Goal: Task Accomplishment & Management: Use online tool/utility

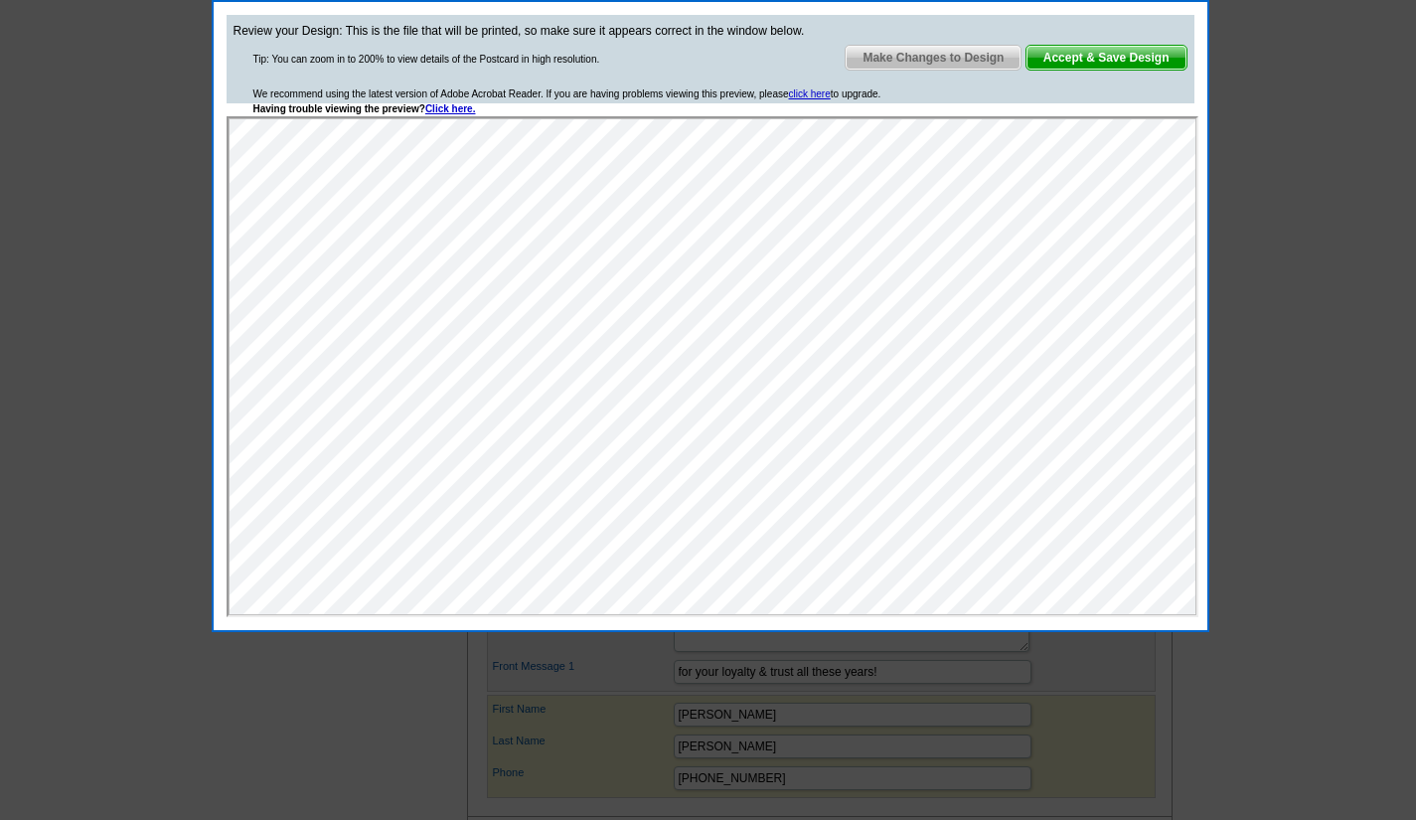
click at [944, 60] on span "Make Changes to Design" at bounding box center [932, 58] width 175 height 24
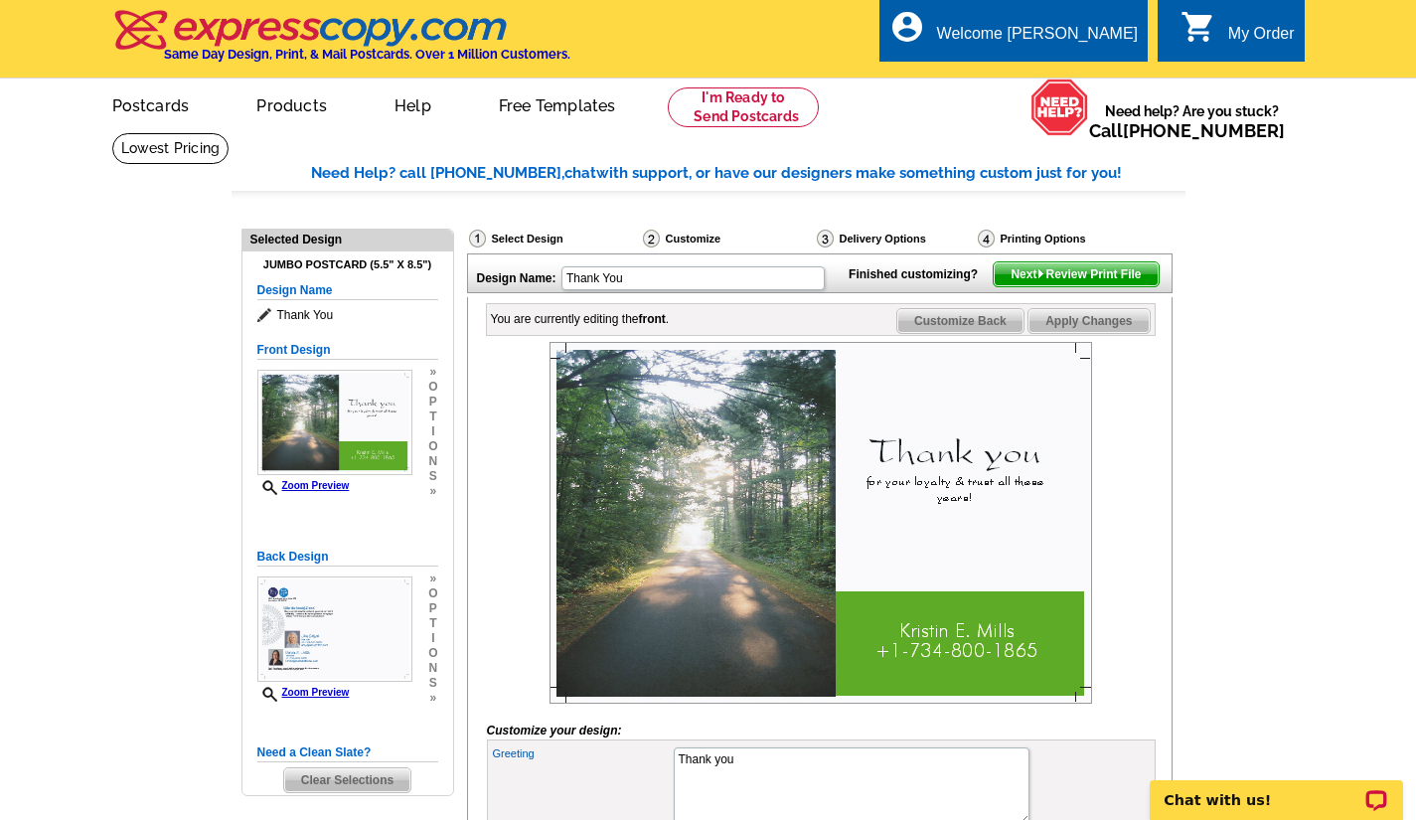
click at [370, 637] on img at bounding box center [334, 628] width 155 height 105
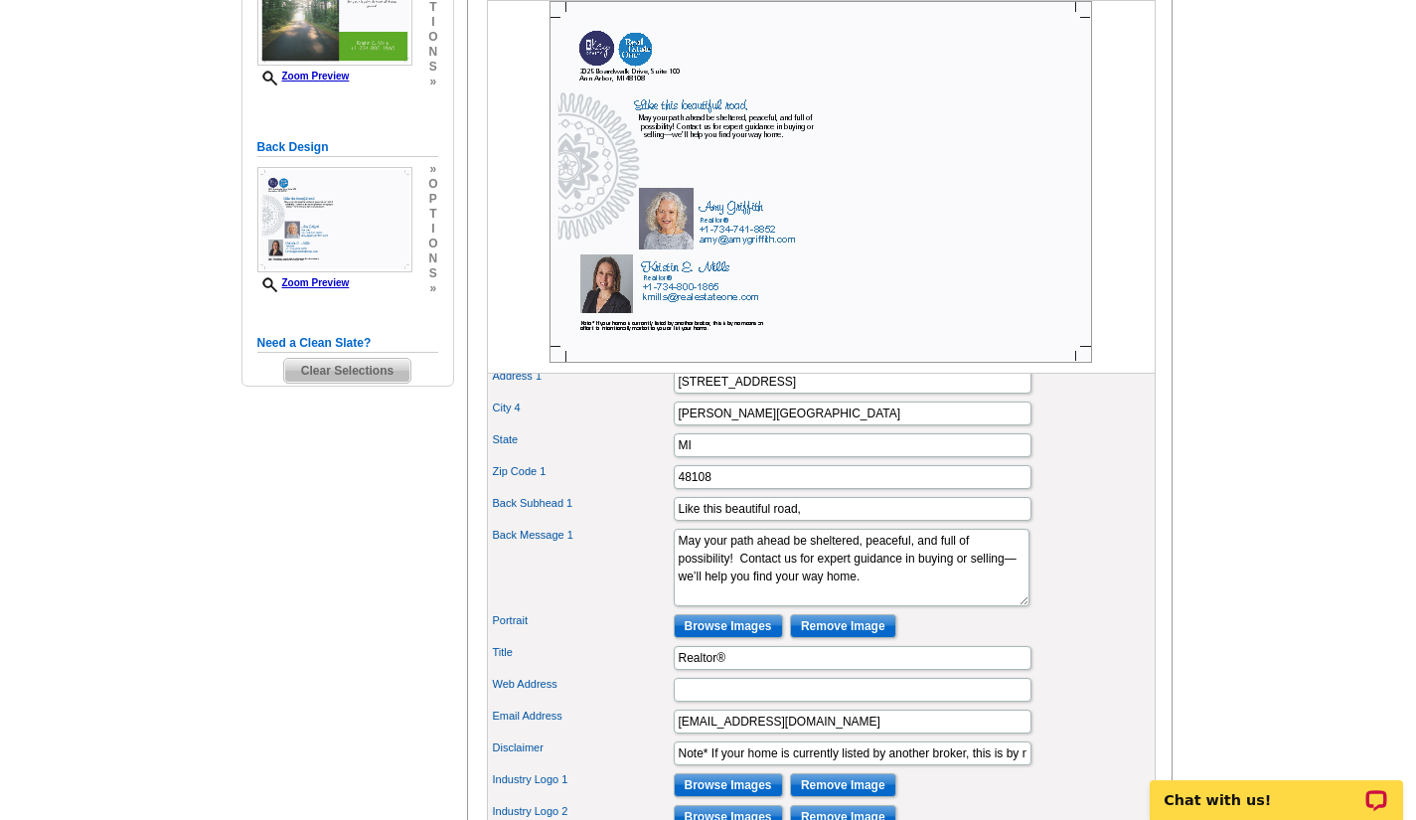
scroll to position [497, 0]
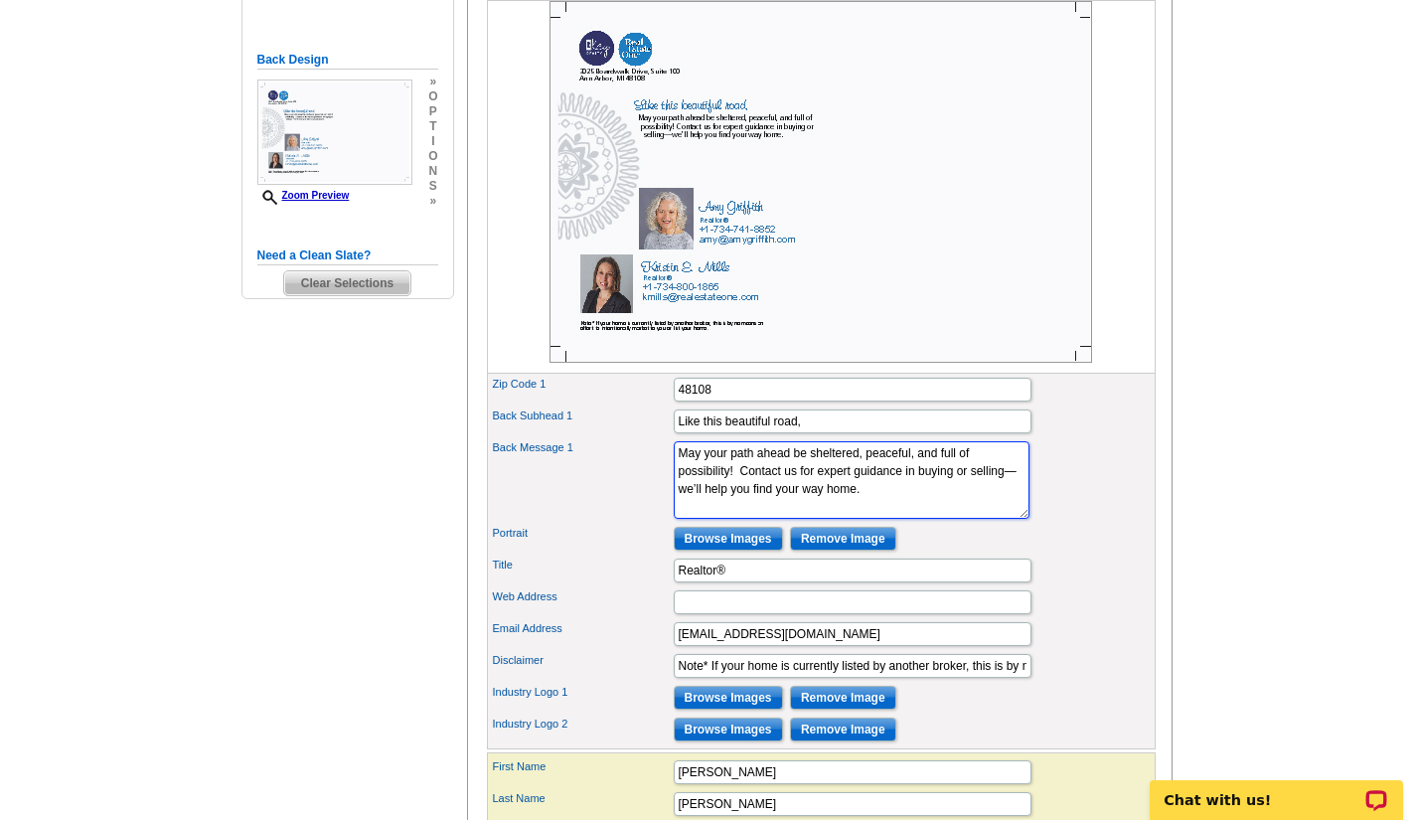
click at [687, 481] on textarea "Whether you're upsizing, downsizing, or relocating to pursue fresh opportunitie…" at bounding box center [851, 479] width 356 height 77
click at [734, 502] on textarea "Whether you're upsizing, downsizing, or relocating to pursue fresh opportunitie…" at bounding box center [851, 479] width 356 height 77
click at [910, 519] on textarea "Whether you're upsizing, downsizing, or relocating to pursue fresh opportunitie…" at bounding box center [851, 479] width 356 height 77
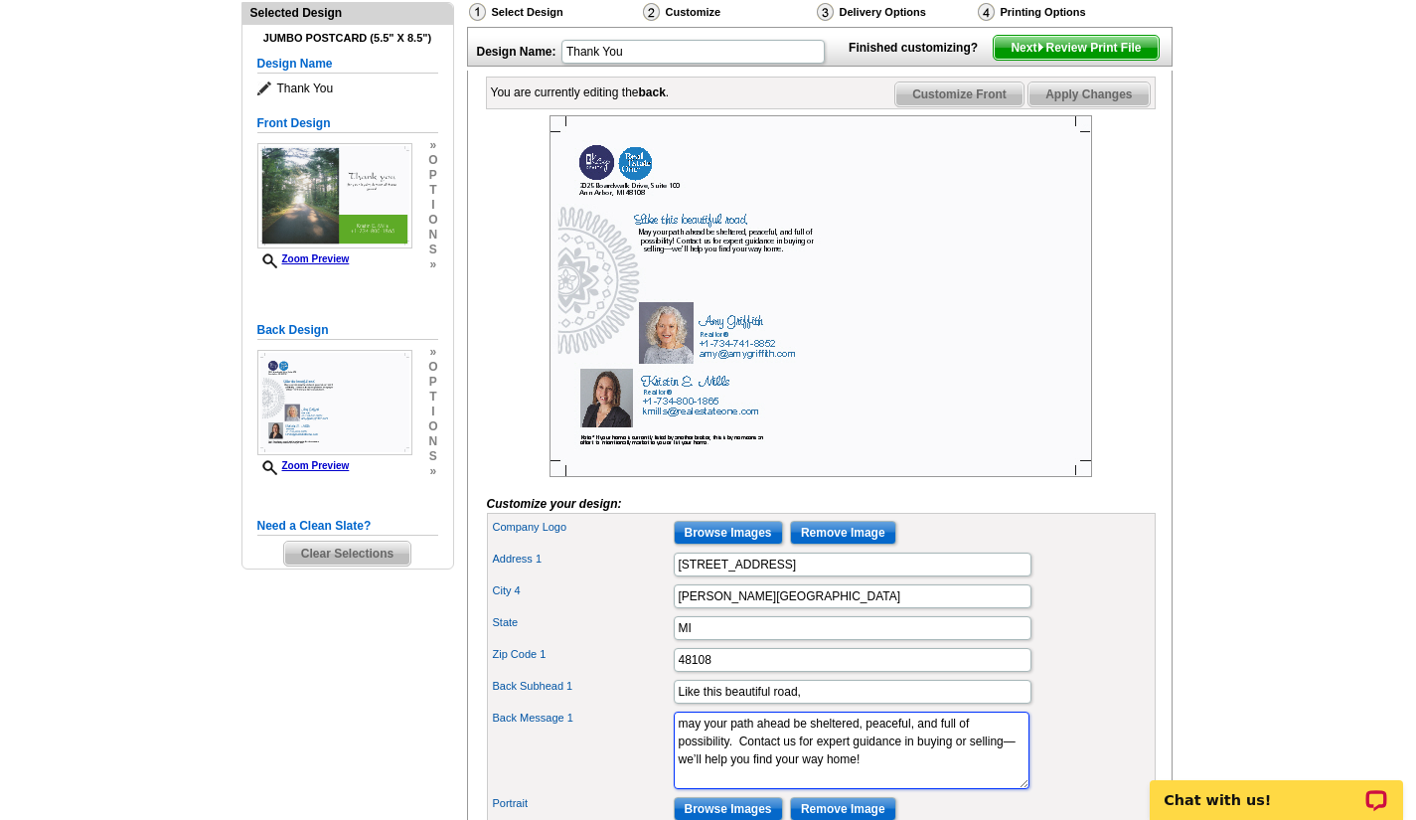
scroll to position [397, 0]
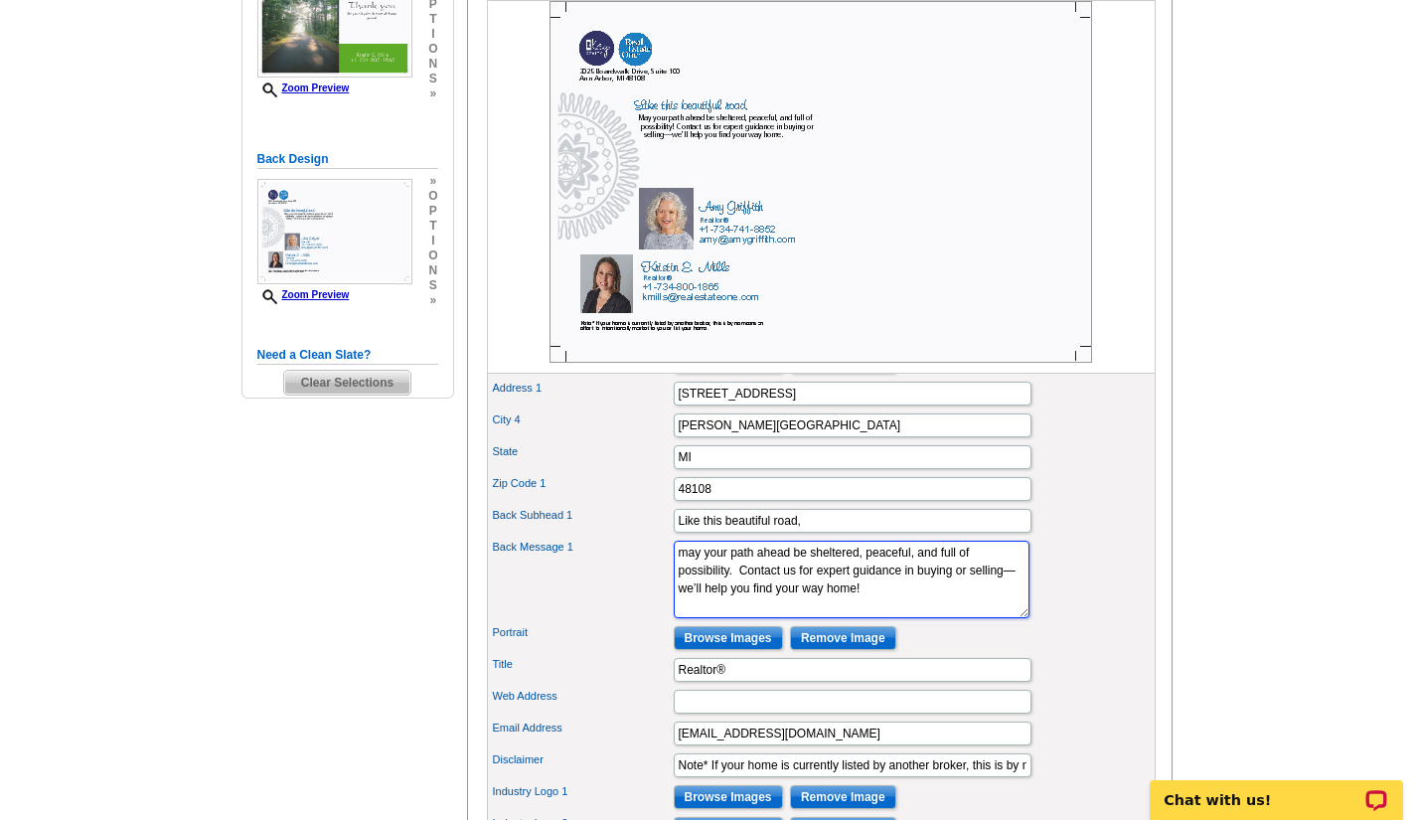
type textarea "may your path ahead be sheltered, peaceful, and full of possibility. Contact us…"
click at [883, 437] on input "[PERSON_NAME][GEOGRAPHIC_DATA]" at bounding box center [852, 425] width 358 height 24
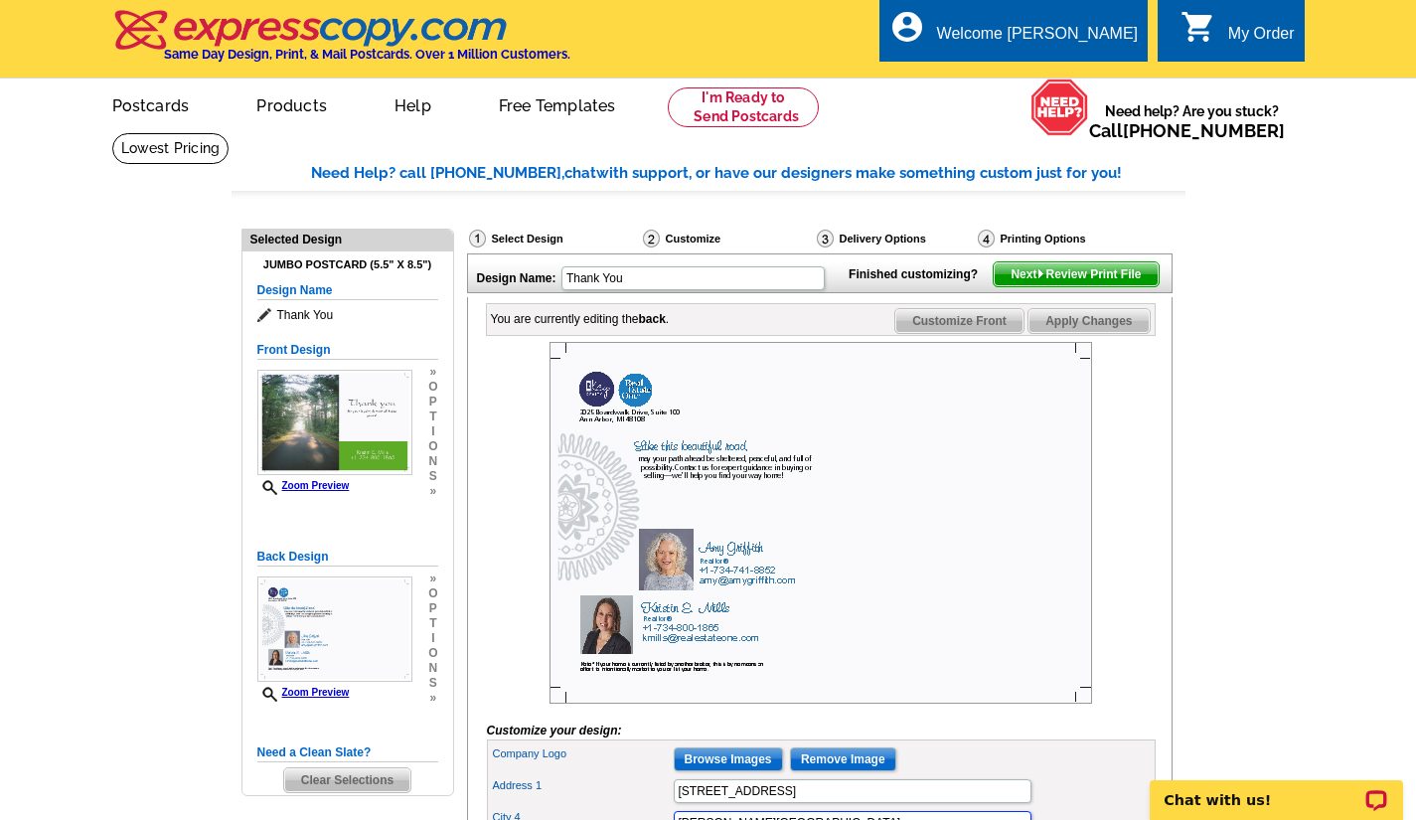
scroll to position [99, 0]
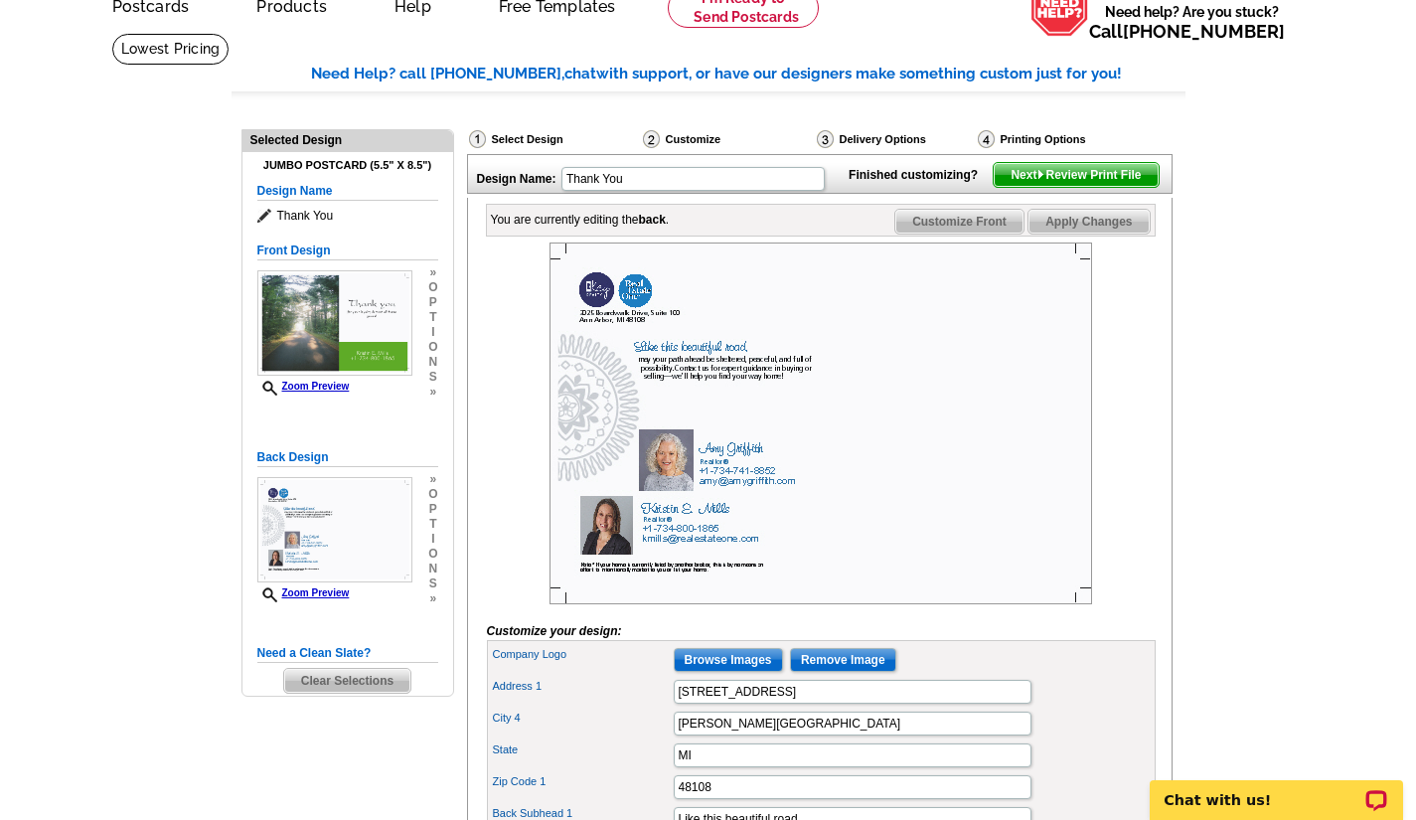
click at [1056, 187] on span "Next Review Print File" at bounding box center [1075, 175] width 164 height 24
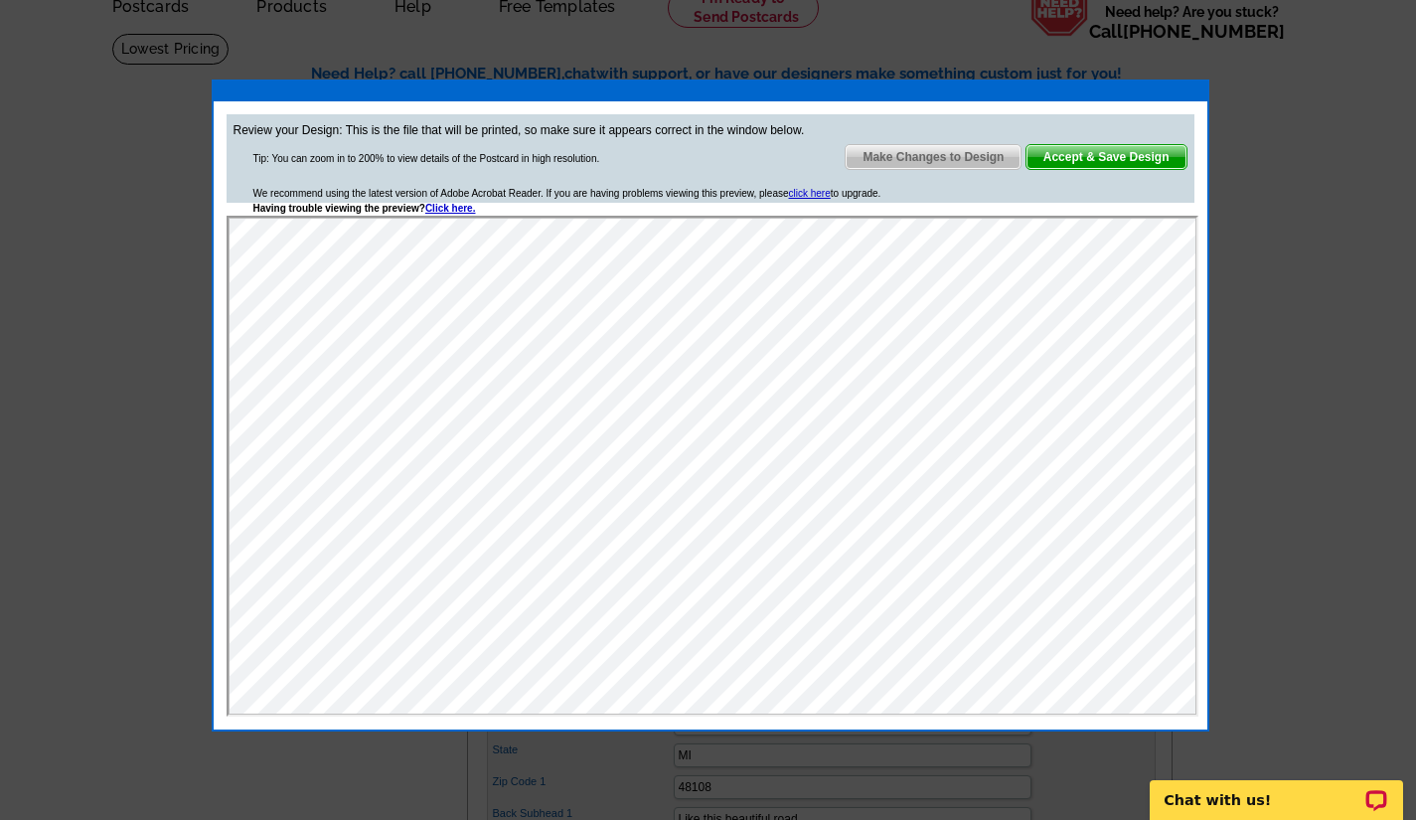
scroll to position [0, 0]
click at [933, 153] on span "Make Changes to Design" at bounding box center [932, 157] width 175 height 24
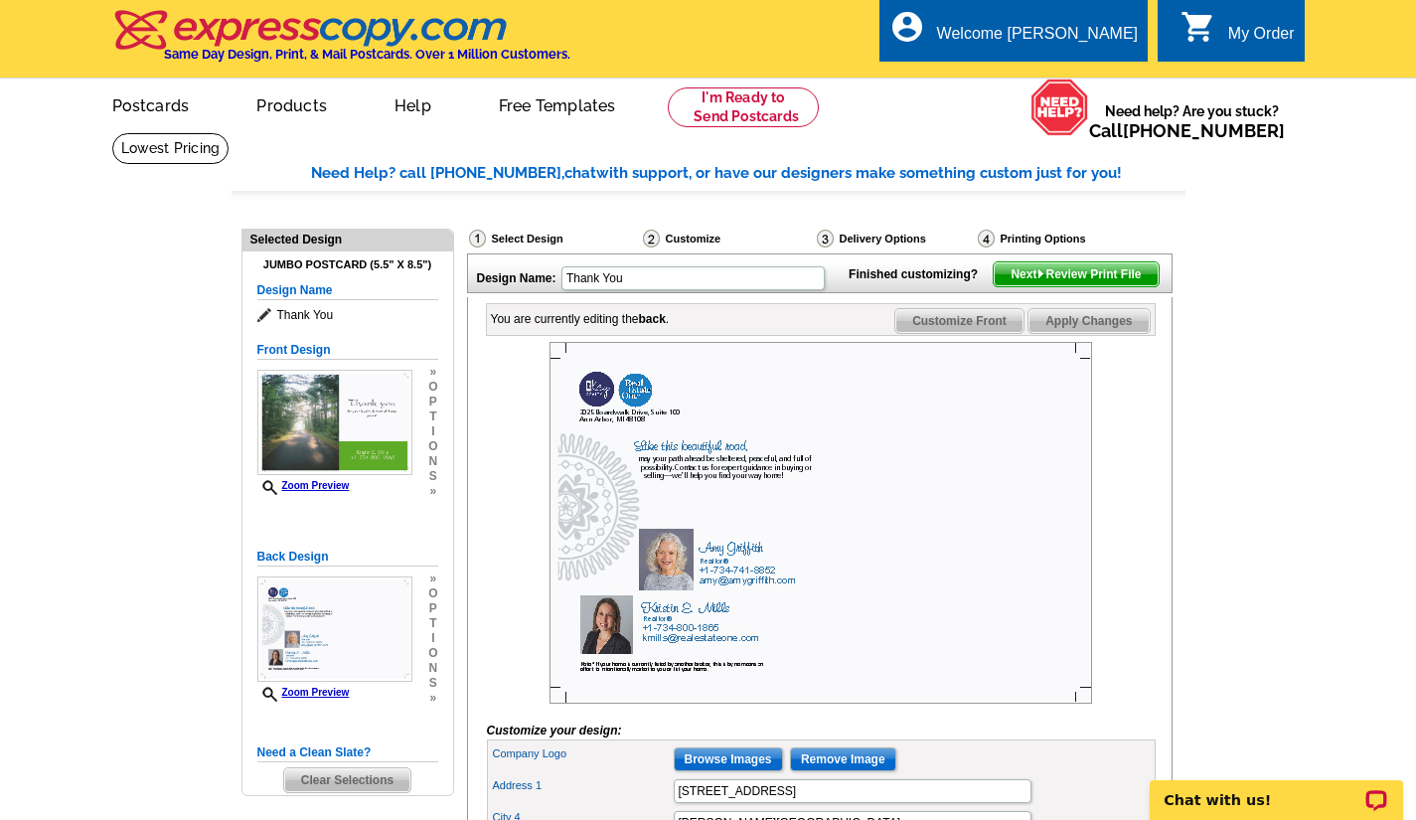
click at [355, 396] on img at bounding box center [334, 422] width 155 height 105
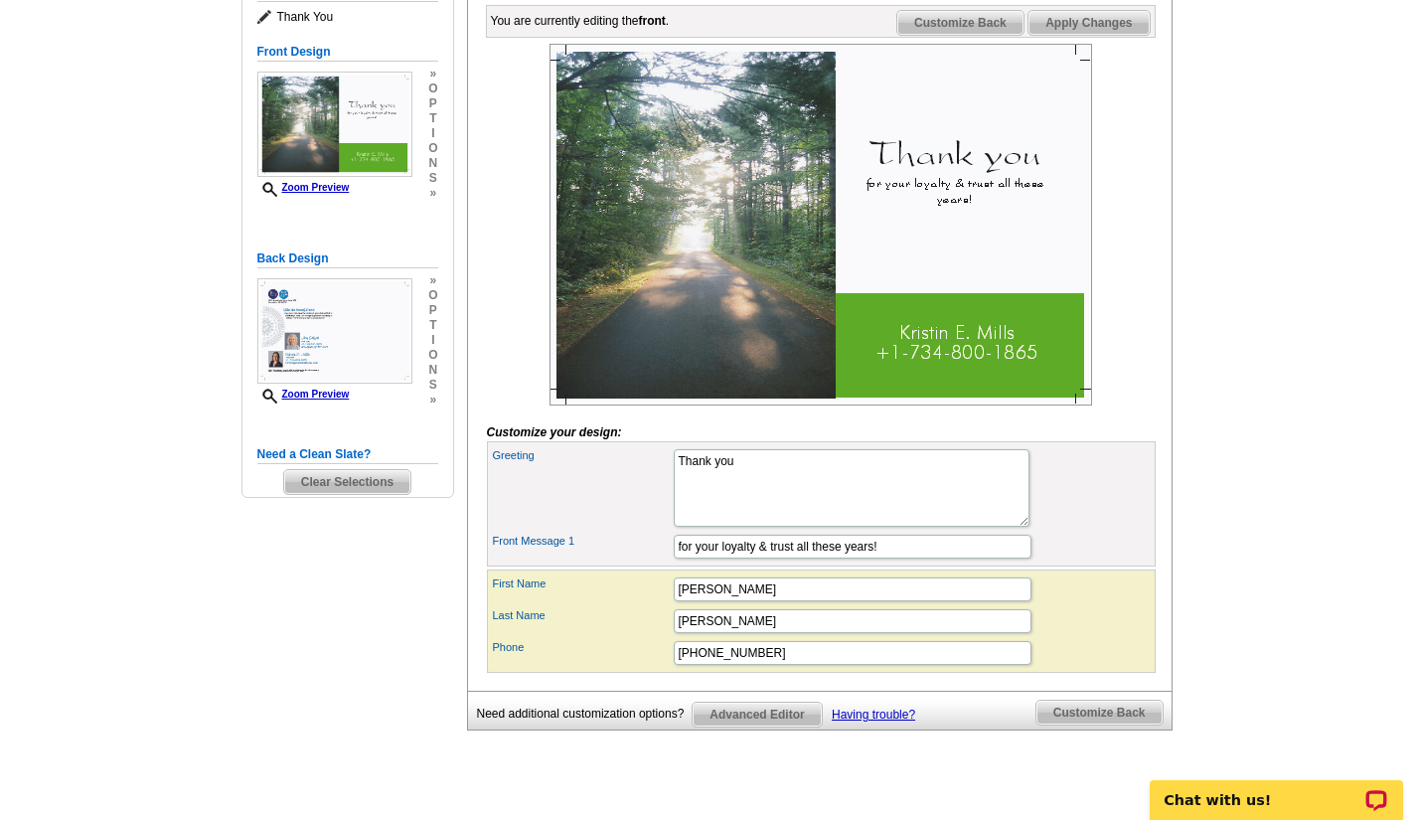
scroll to position [497, 0]
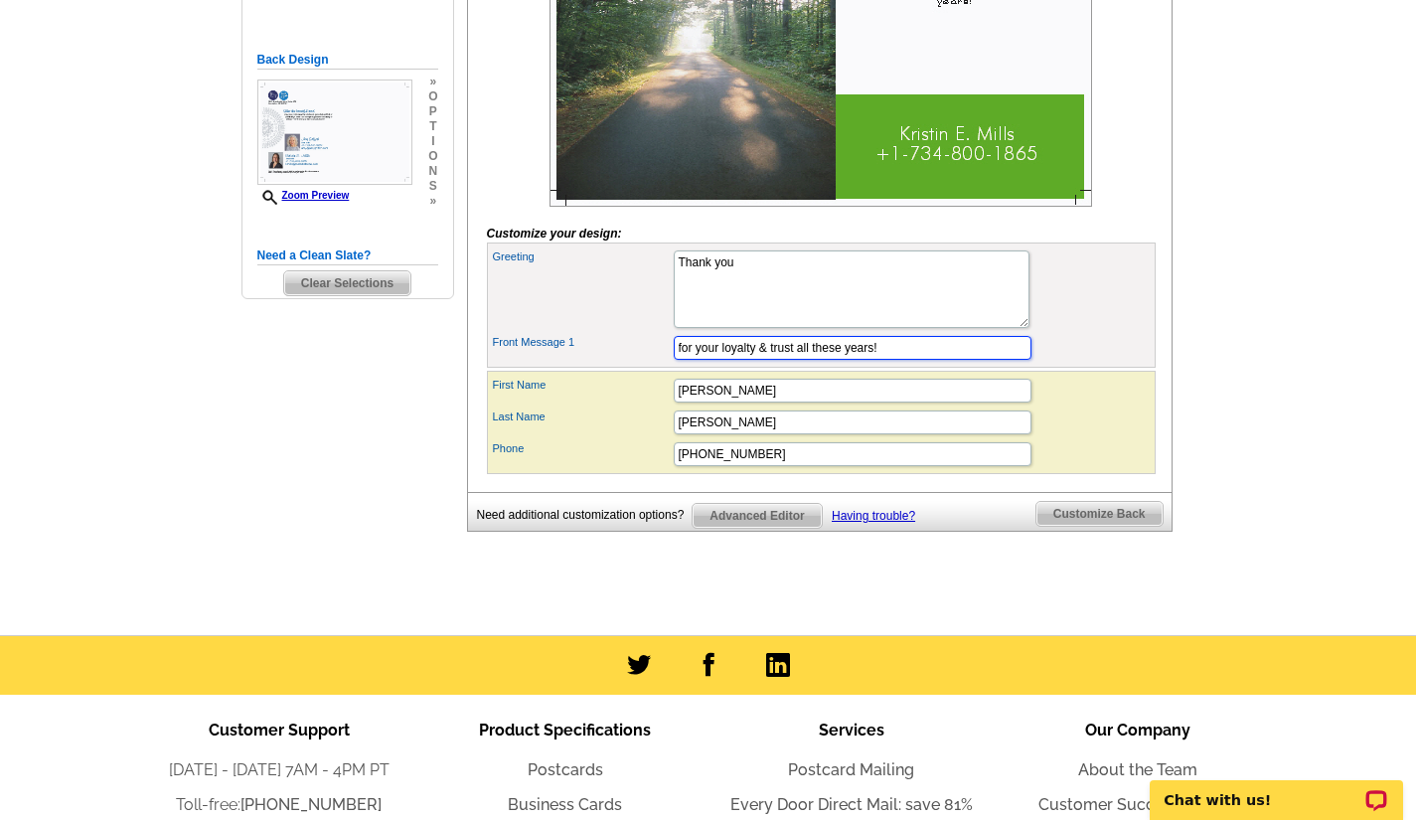
click at [796, 360] on input "for your loyalty & trust all these years!" at bounding box center [852, 348] width 358 height 24
click at [1108, 178] on div at bounding box center [821, 26] width 669 height 362
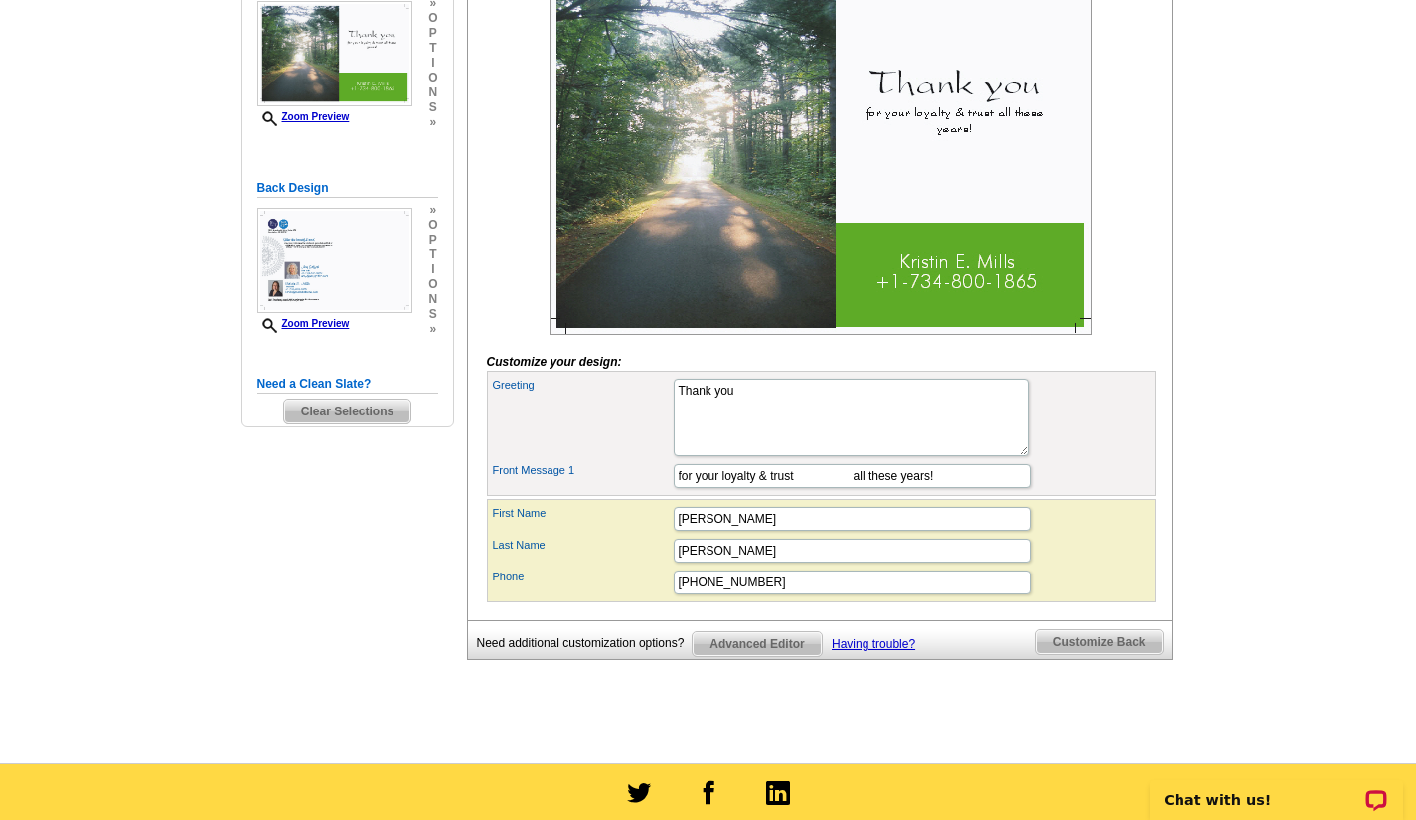
scroll to position [397, 0]
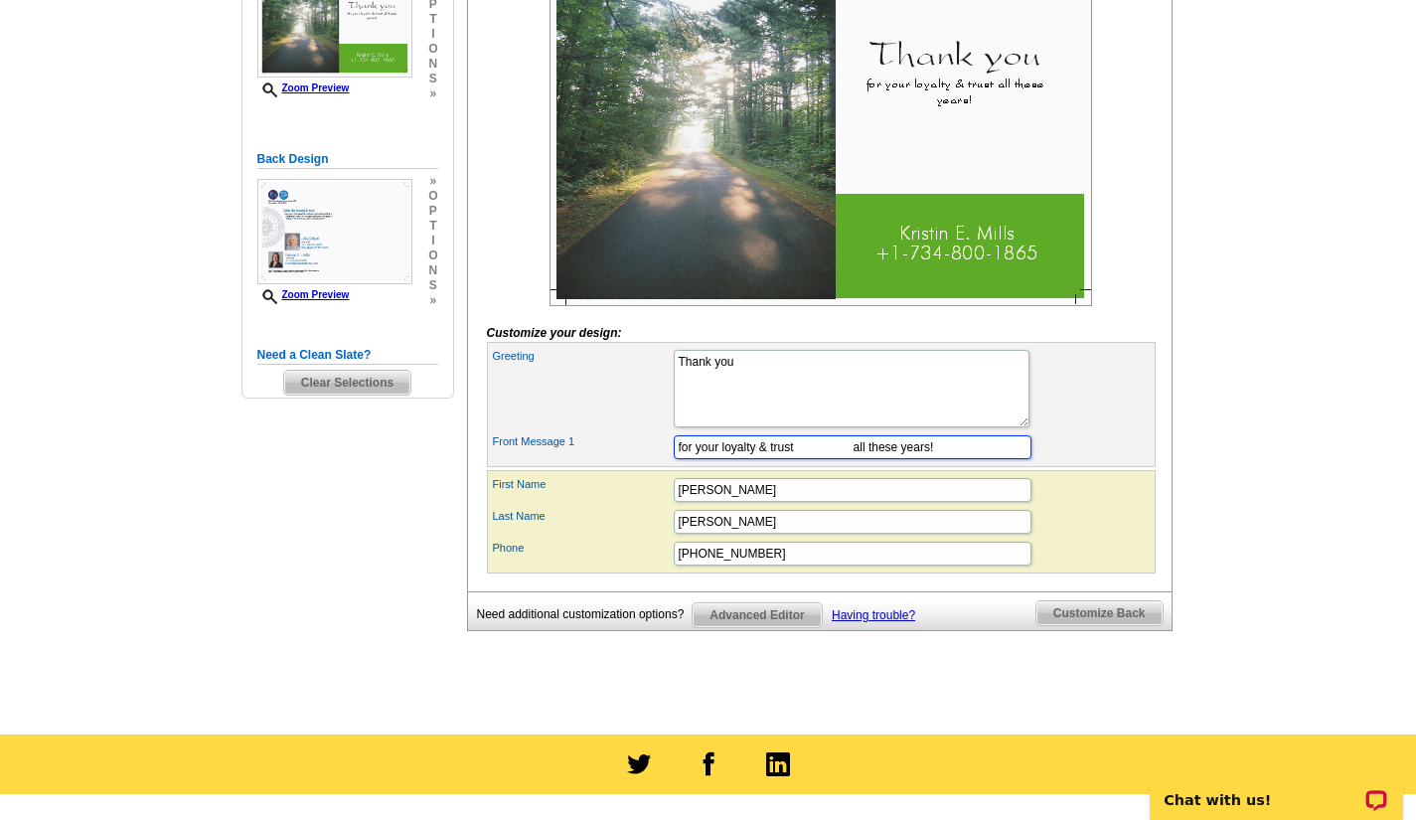
click at [854, 459] on input "for your loyalty & trust all these years!" at bounding box center [852, 447] width 358 height 24
type input "for your loyalty & trust all these years!"
click at [1078, 419] on div "Greeting Thank you" at bounding box center [821, 388] width 661 height 85
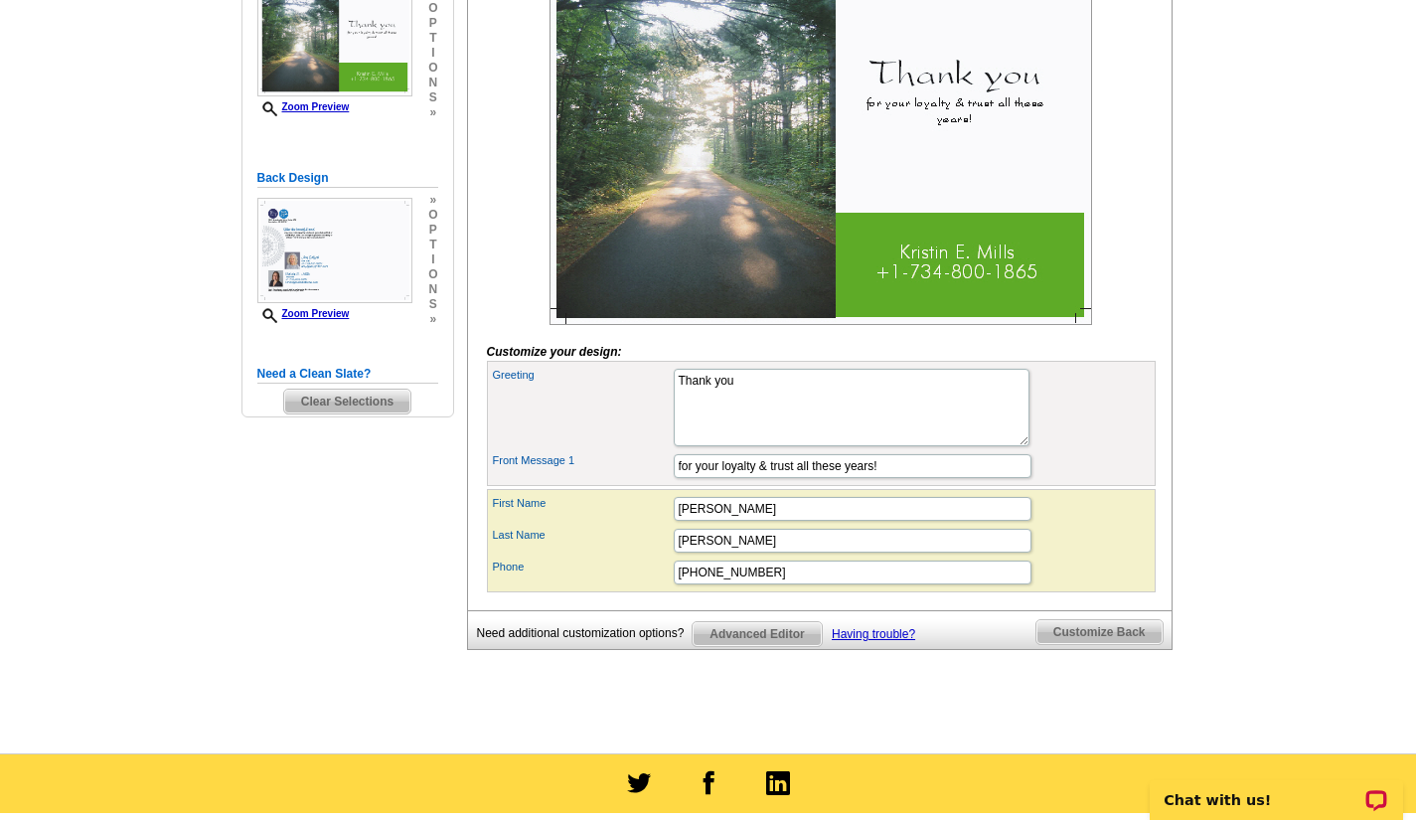
scroll to position [0, 0]
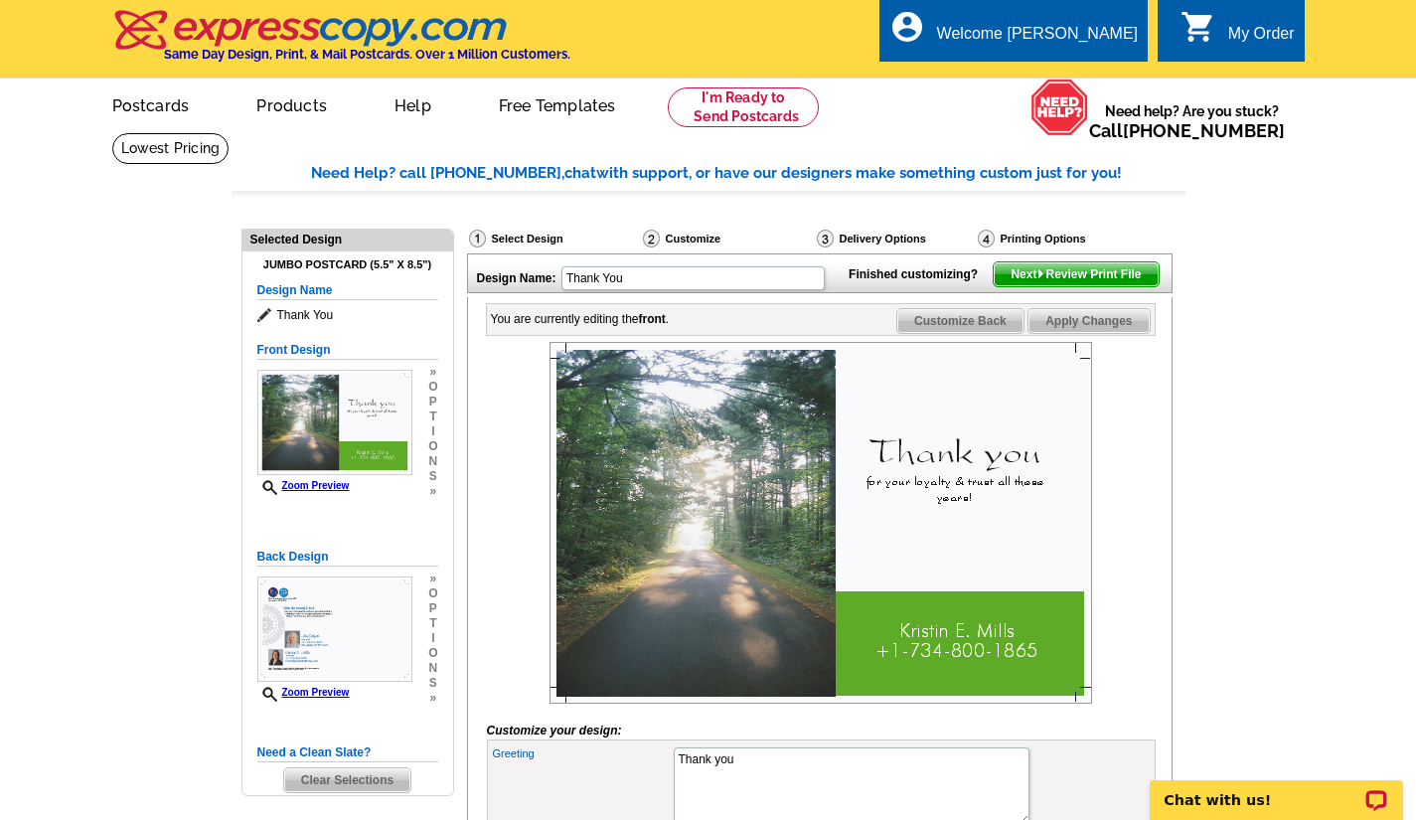
click at [1088, 286] on span "Next Review Print File" at bounding box center [1075, 274] width 164 height 24
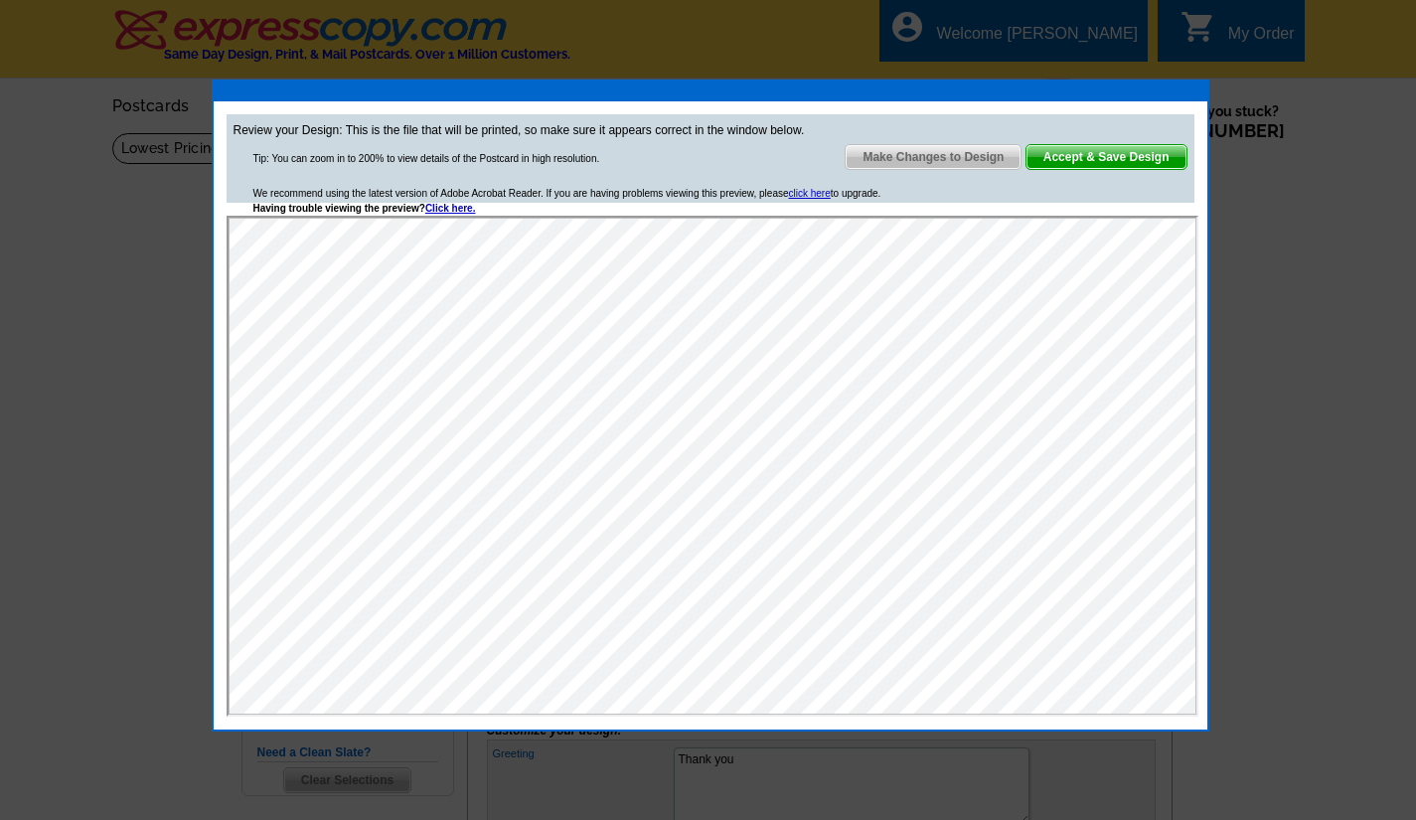
click at [924, 157] on span "Make Changes to Design" at bounding box center [932, 157] width 175 height 24
